Goal: Information Seeking & Learning: Learn about a topic

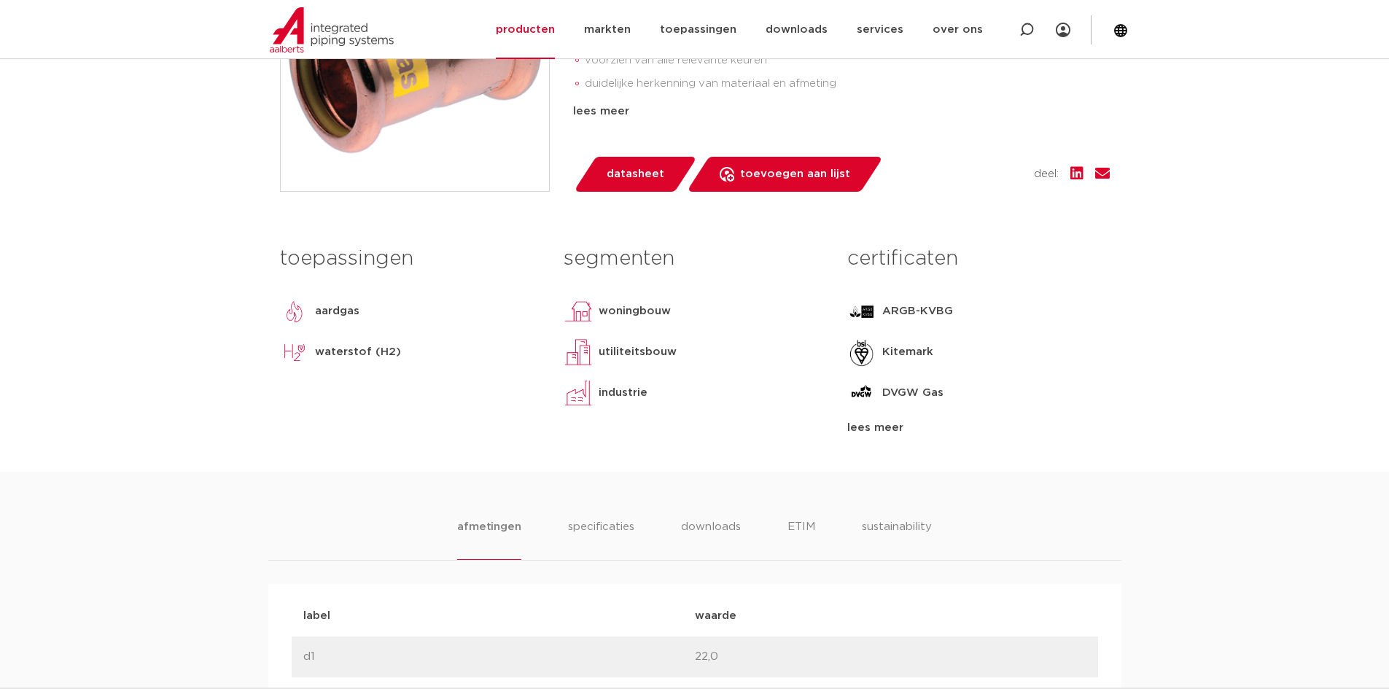
scroll to position [510, 0]
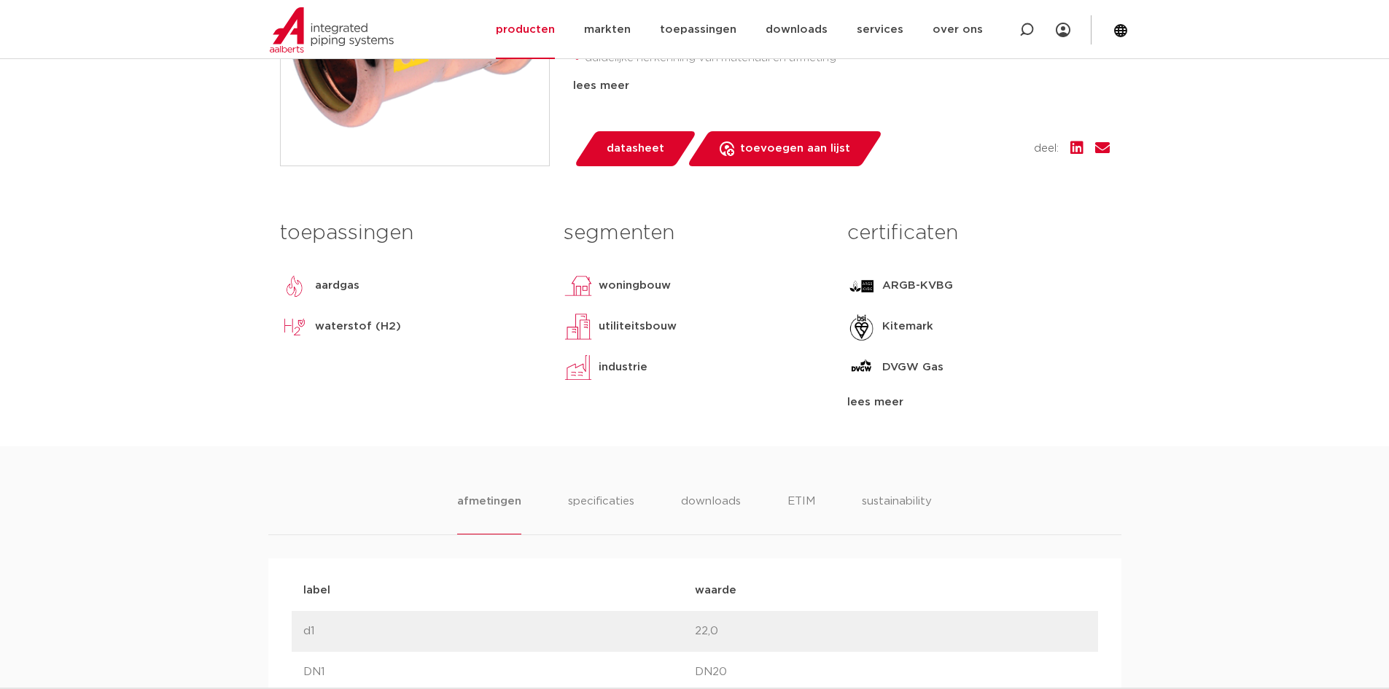
click at [883, 405] on div "lees meer" at bounding box center [978, 402] width 262 height 17
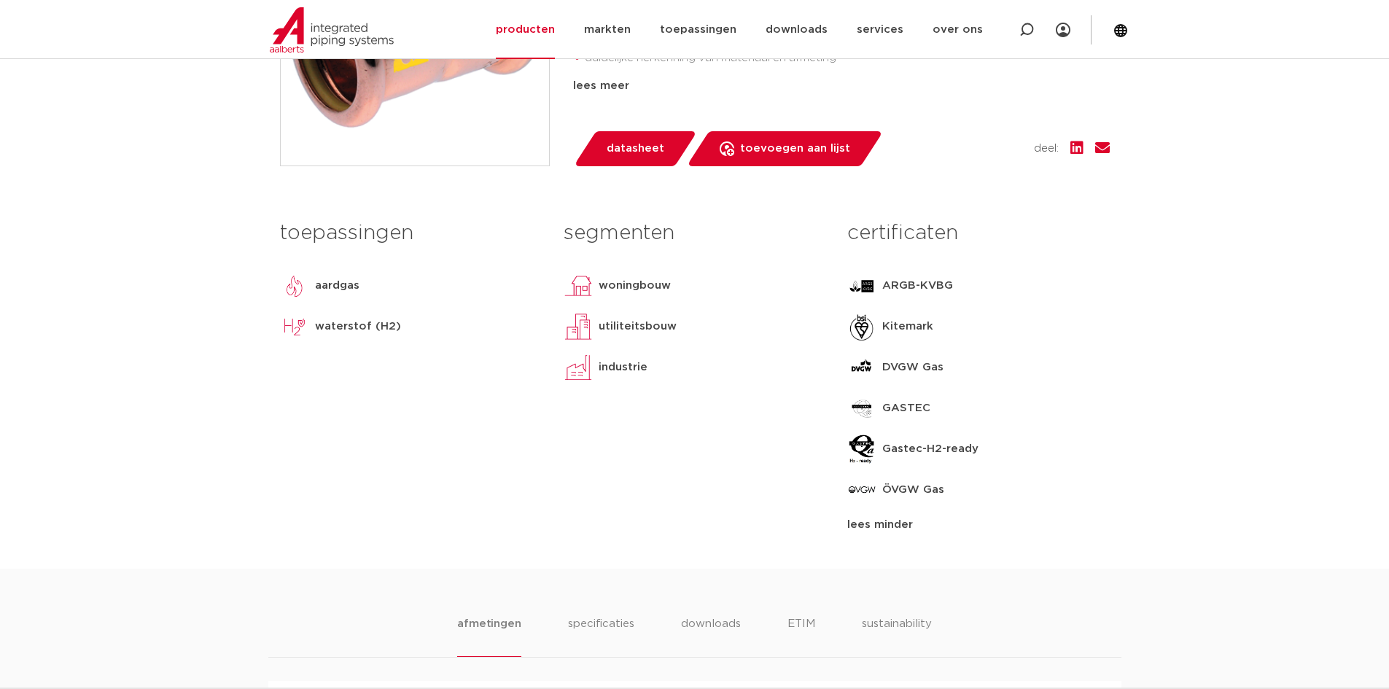
click at [294, 293] on img at bounding box center [294, 285] width 29 height 29
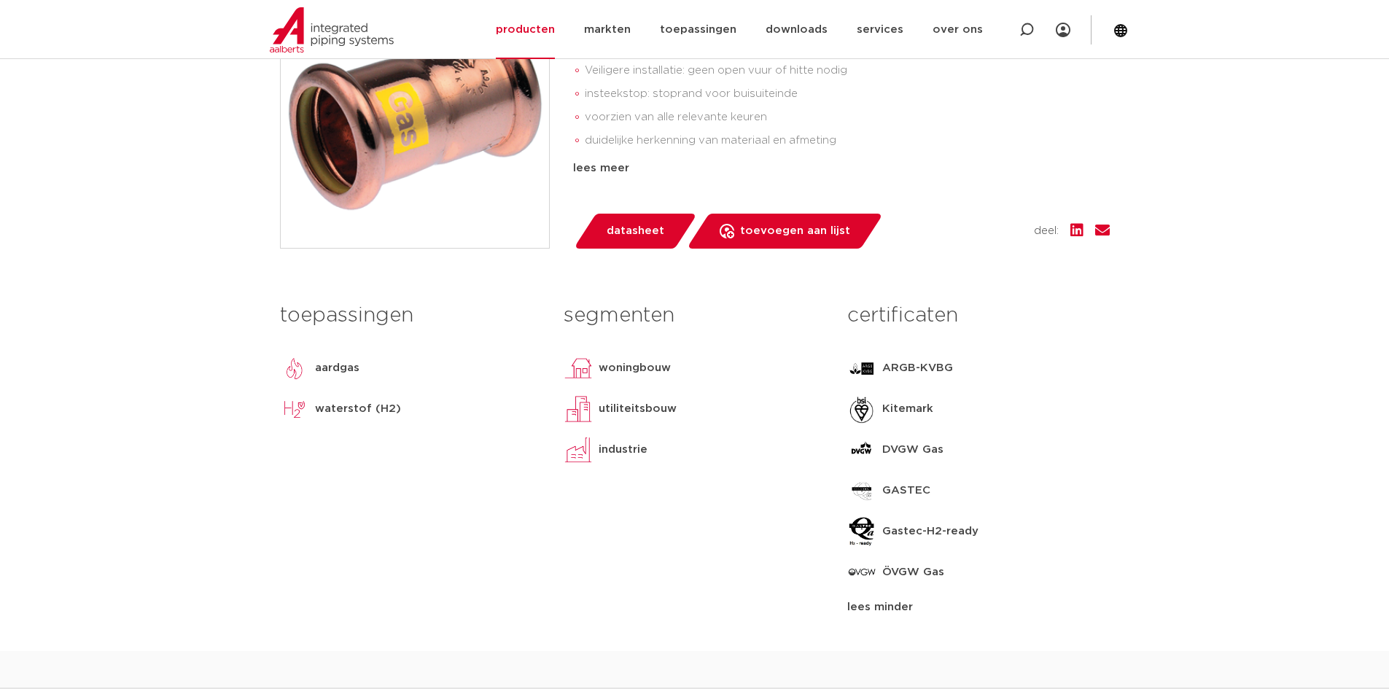
scroll to position [219, 0]
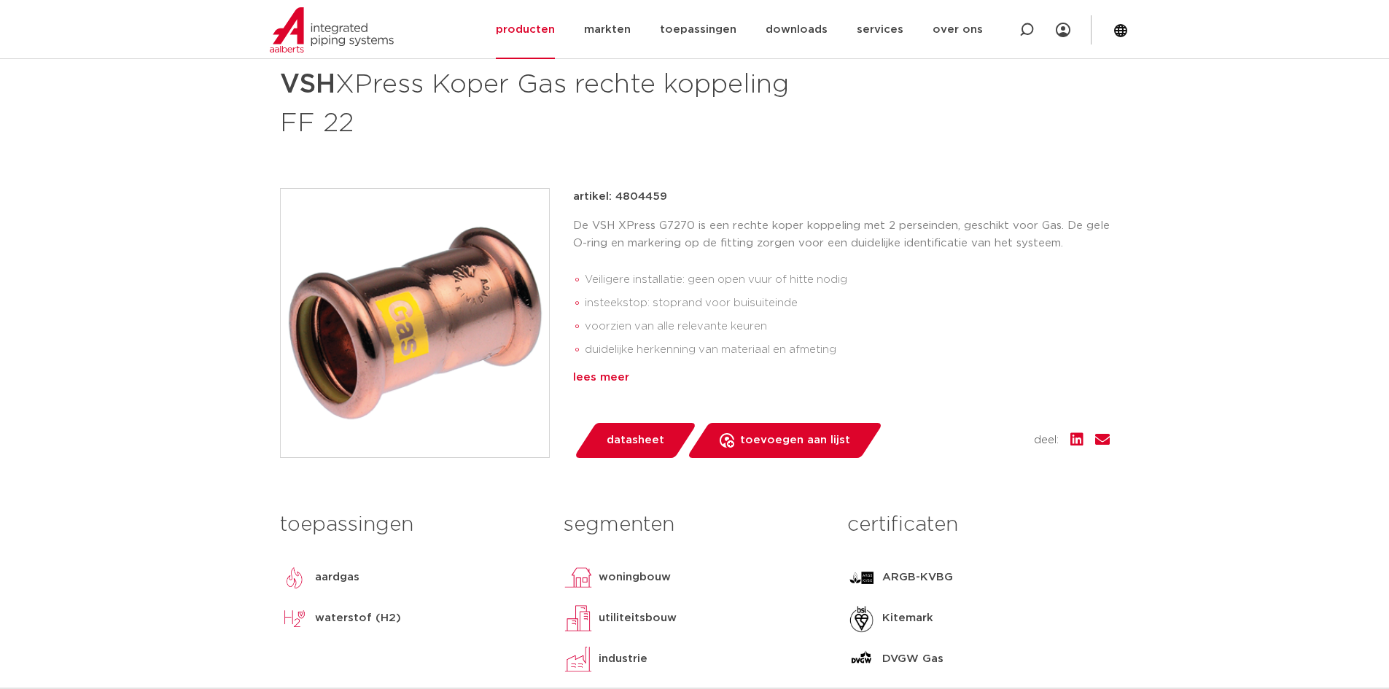
click at [589, 379] on div "lees meer" at bounding box center [841, 377] width 537 height 17
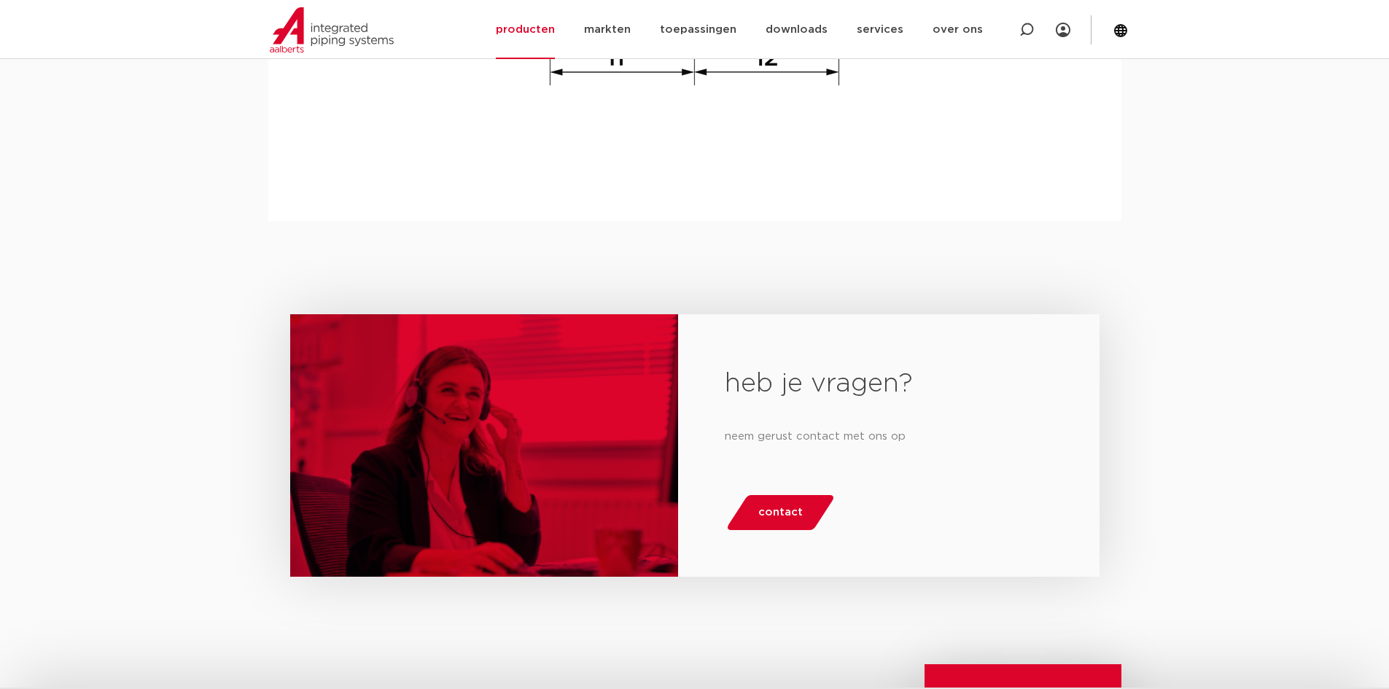
scroll to position [2187, 0]
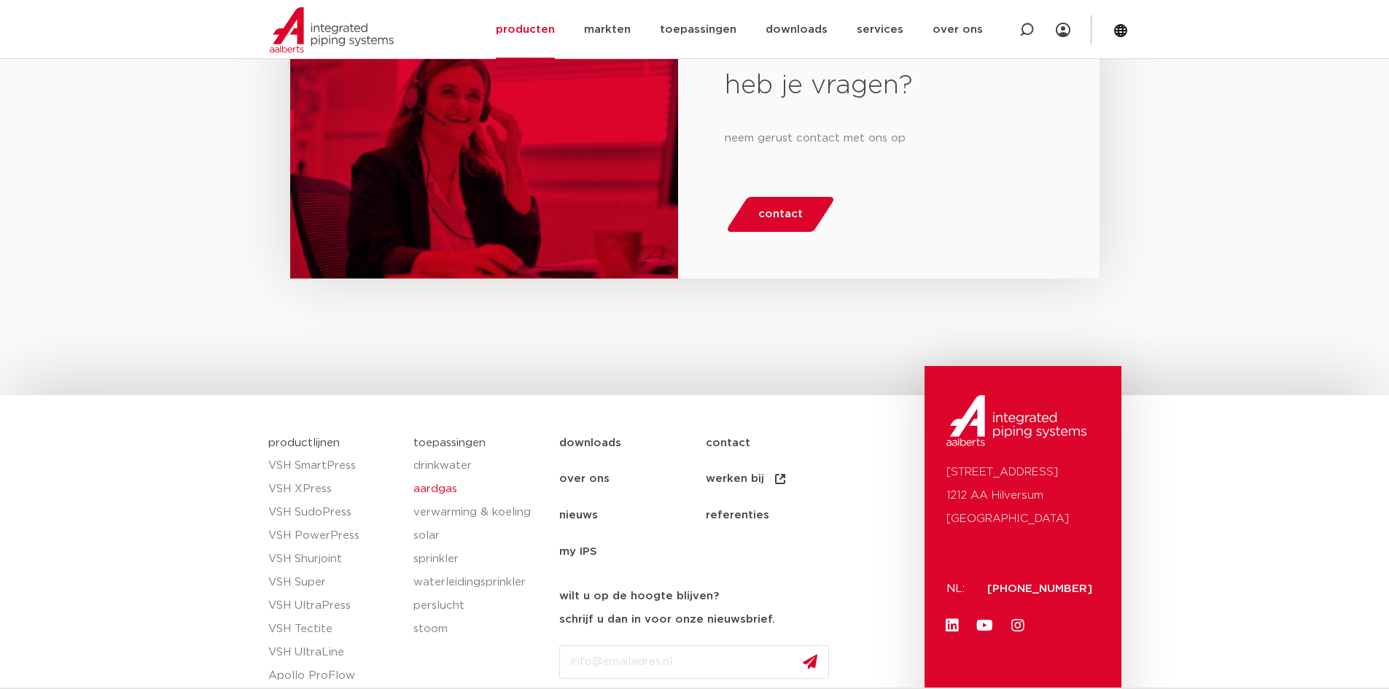
click at [431, 491] on link "aardgas" at bounding box center [478, 489] width 131 height 23
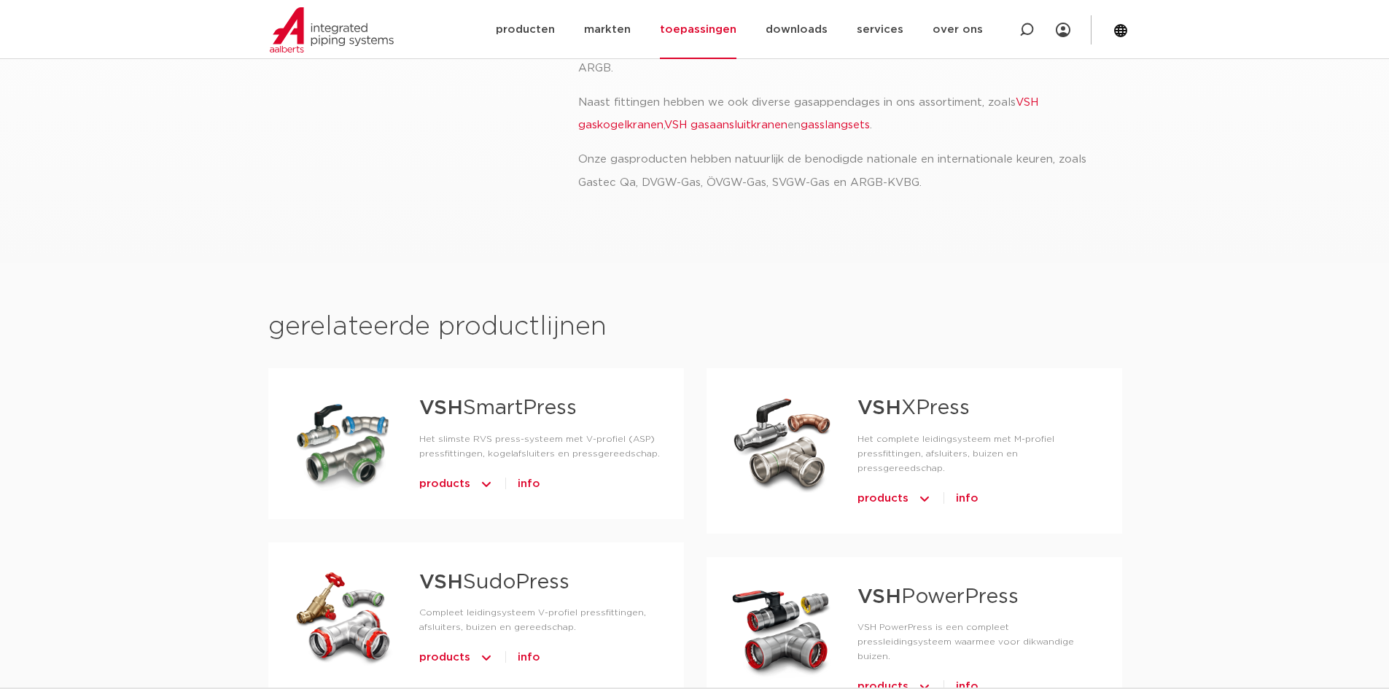
scroll to position [437, 0]
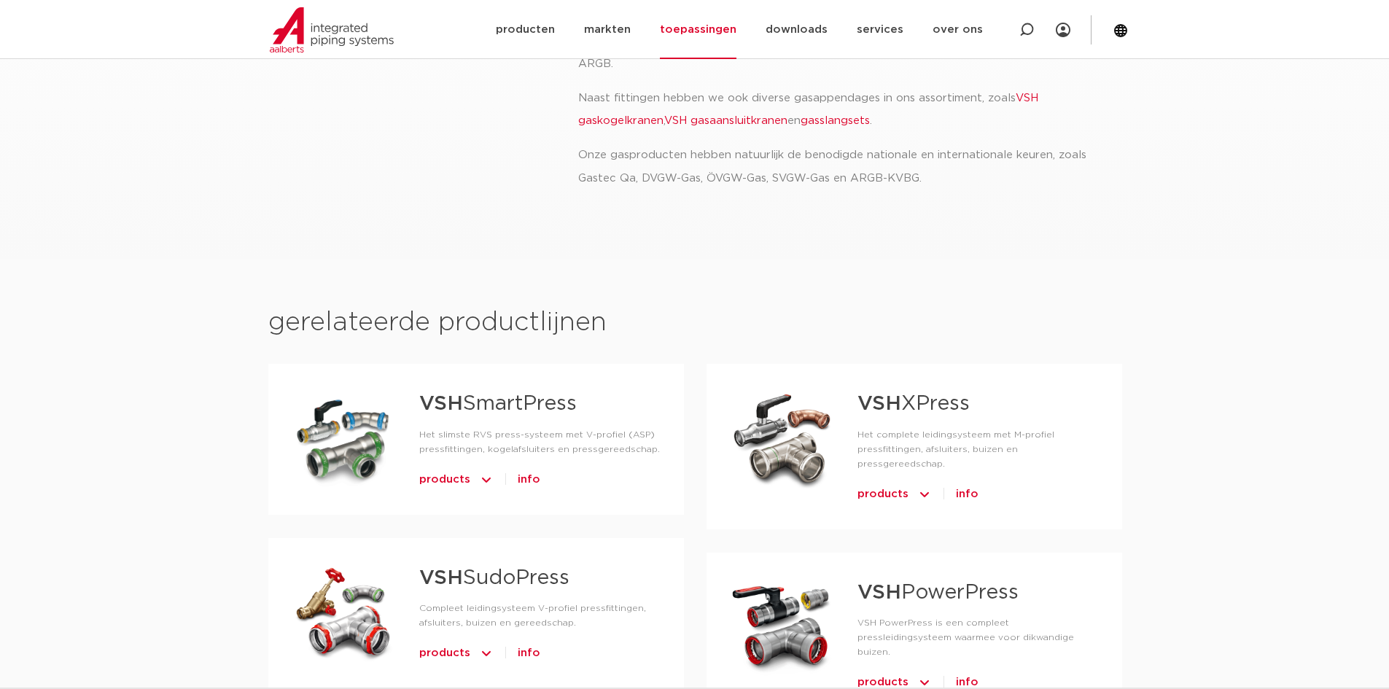
click at [968, 483] on span "info" at bounding box center [967, 494] width 23 height 23
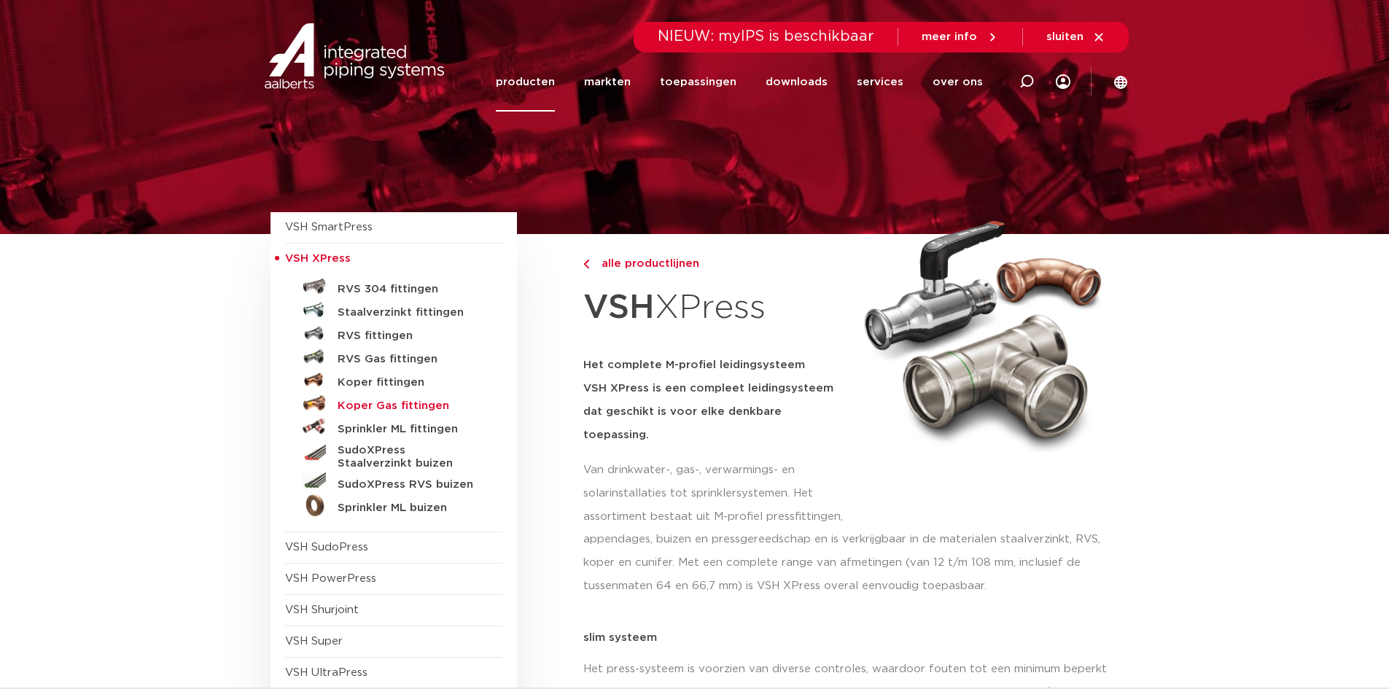
click at [415, 403] on h5 "Koper Gas fittingen" at bounding box center [410, 406] width 144 height 13
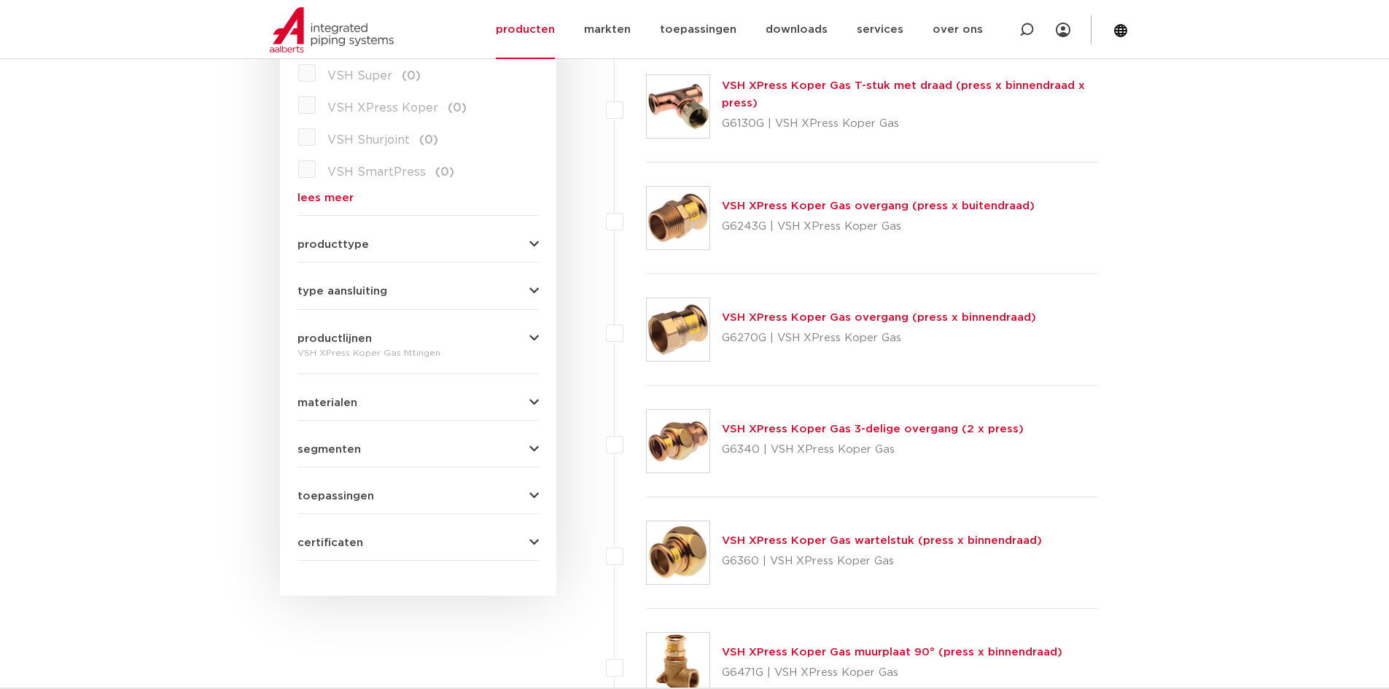
scroll to position [510, 0]
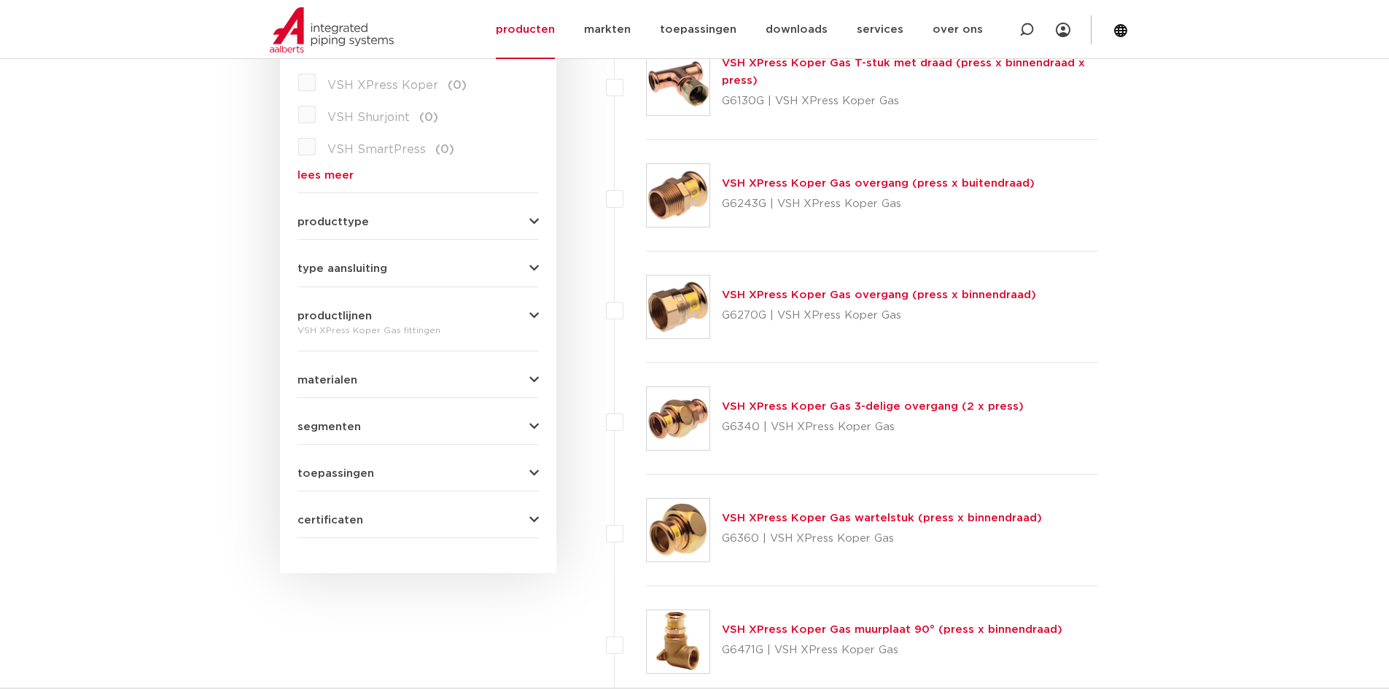
click at [534, 474] on icon "button" at bounding box center [533, 473] width 9 height 11
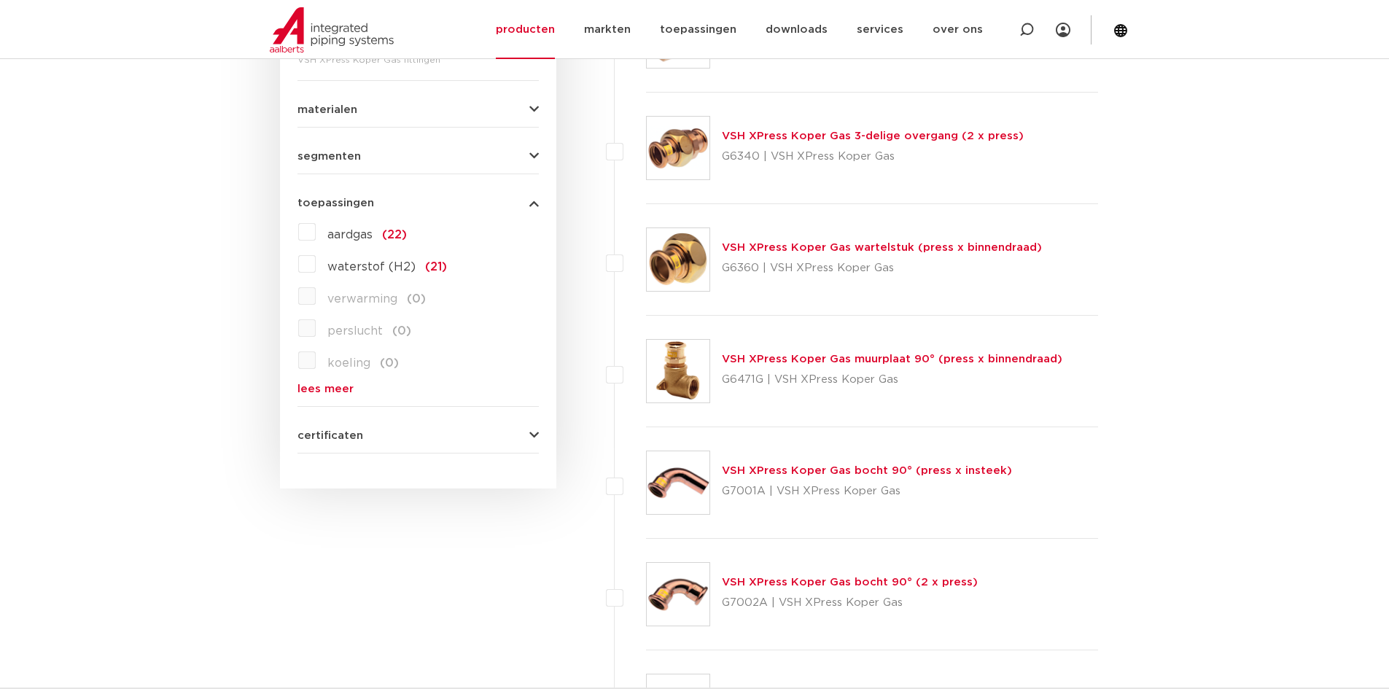
scroll to position [802, 0]
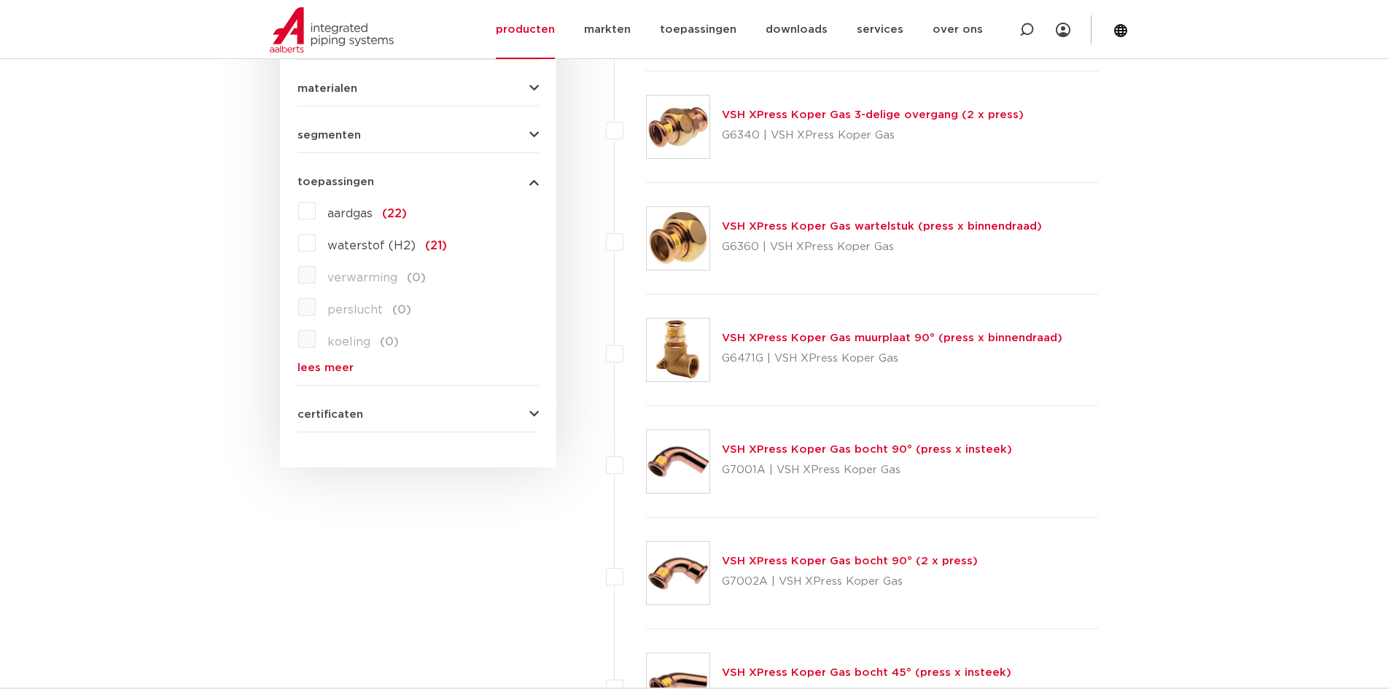
click at [534, 418] on icon "button" at bounding box center [533, 414] width 9 height 11
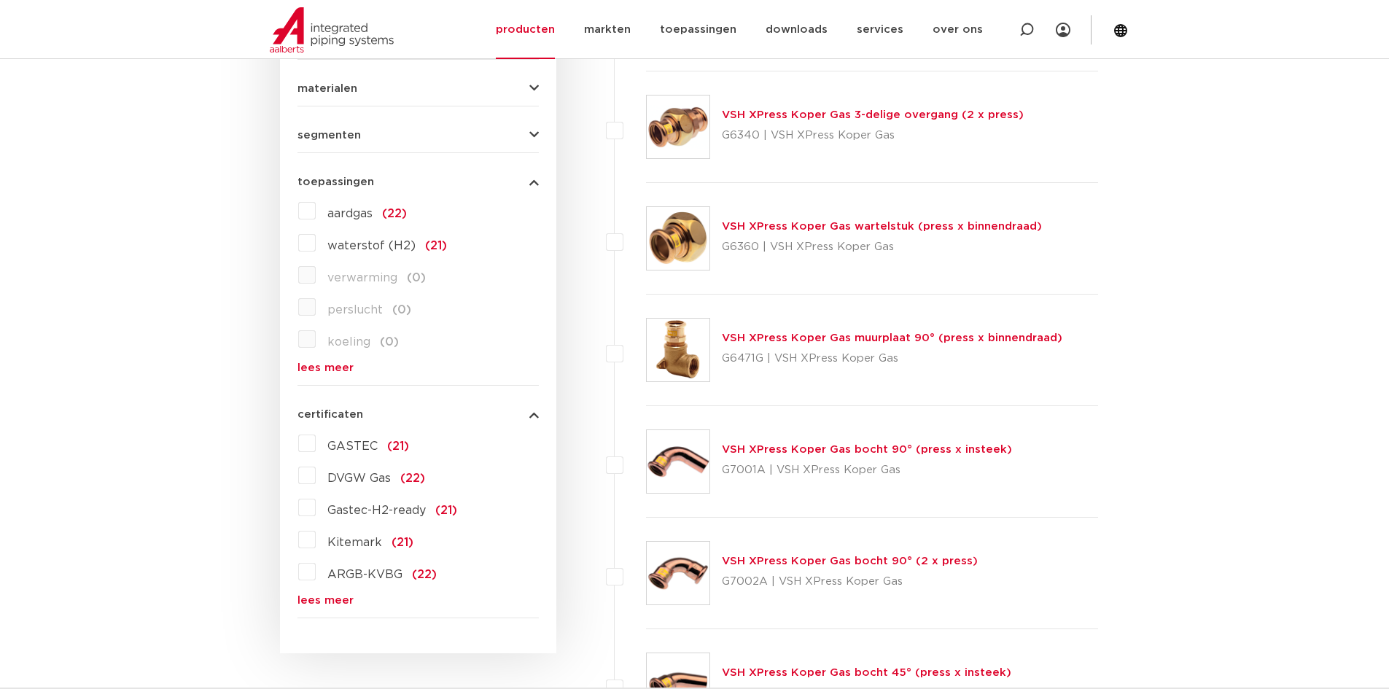
click at [324, 601] on link "lees meer" at bounding box center [417, 600] width 241 height 11
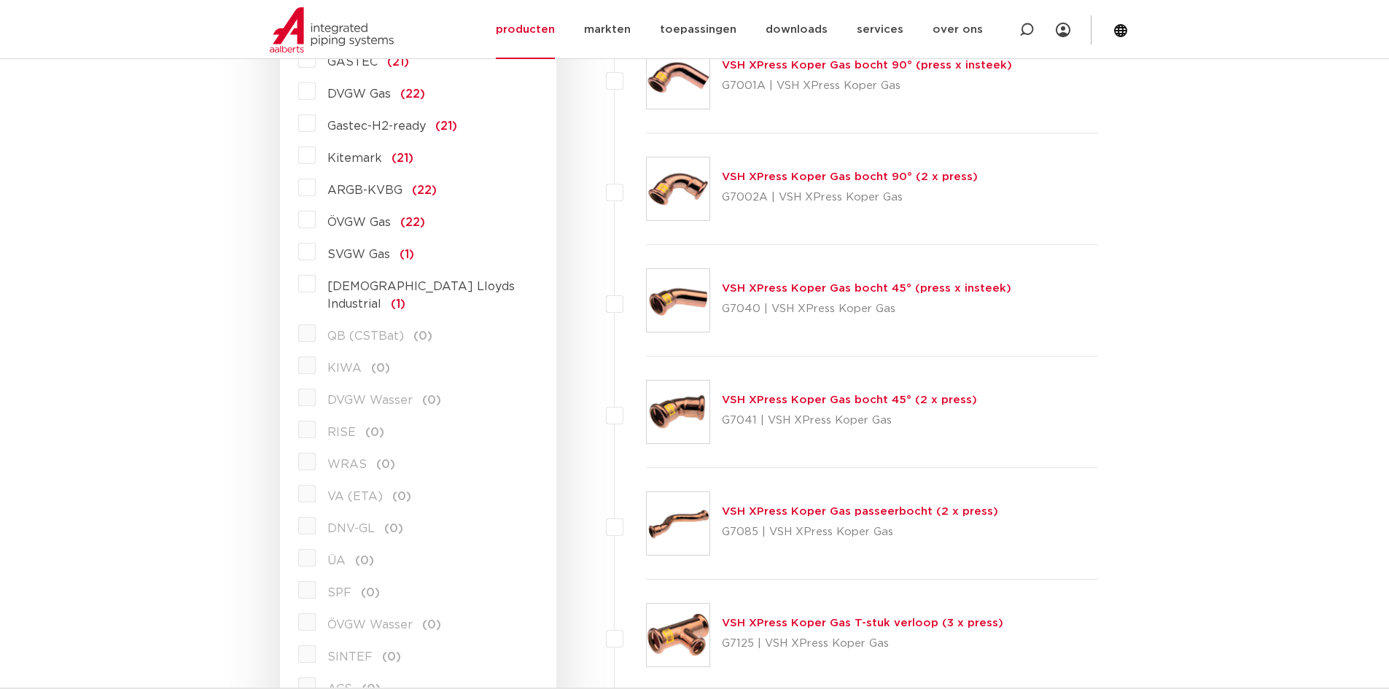
scroll to position [875, 0]
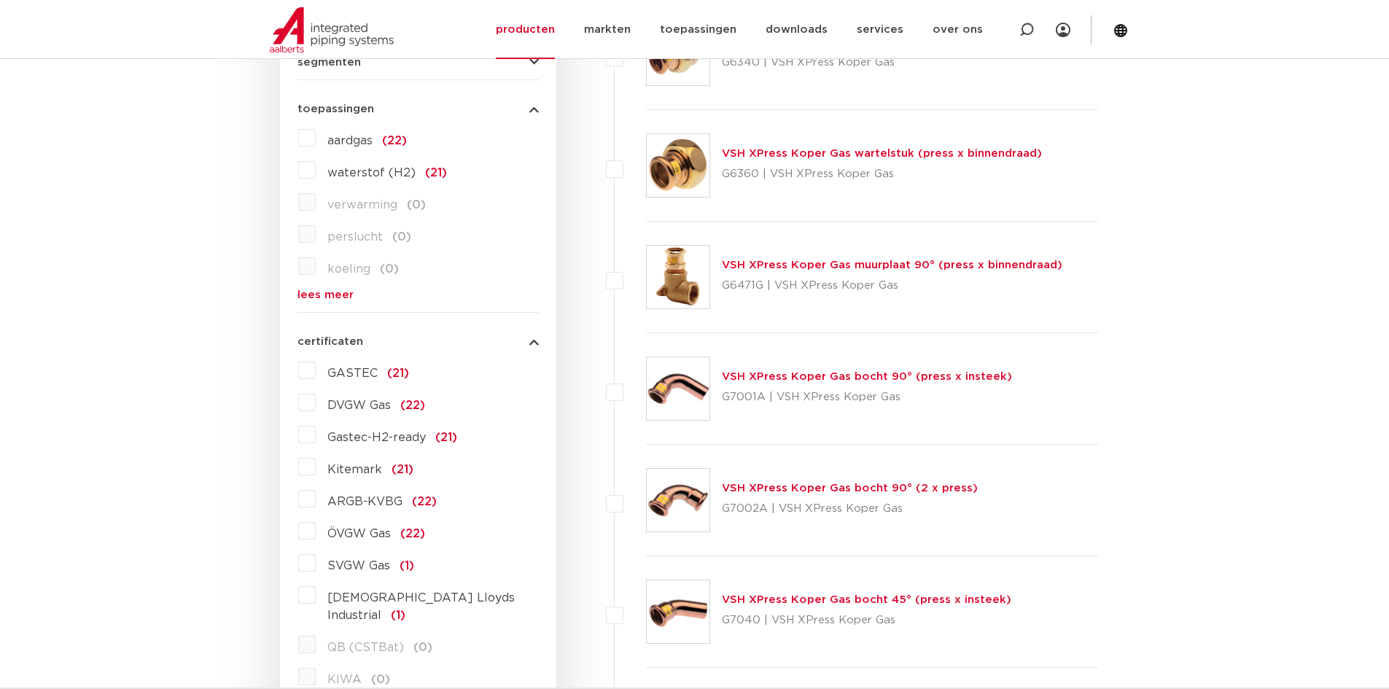
click at [316, 365] on label "GASTEC (21)" at bounding box center [362, 370] width 93 height 23
click at [0, 0] on input "GASTEC (21)" at bounding box center [0, 0] width 0 height 0
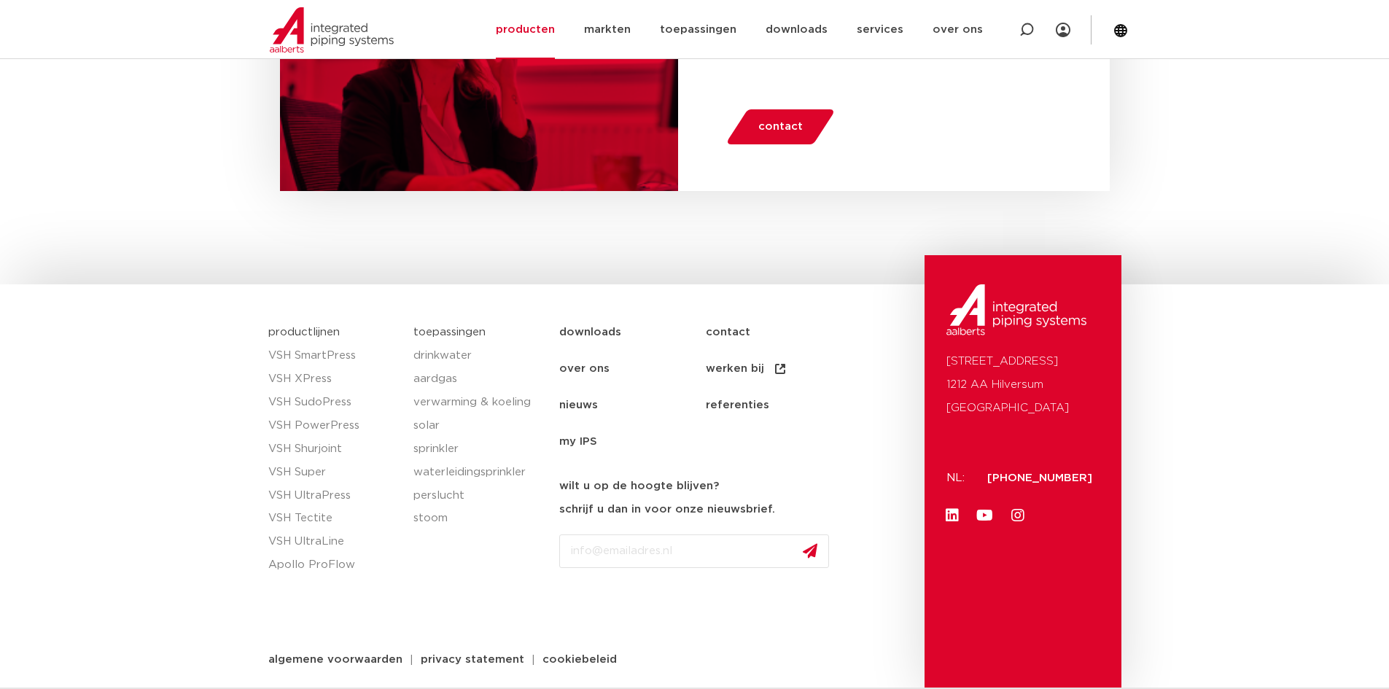
scroll to position [2854, 0]
